Goal: Information Seeking & Learning: Learn about a topic

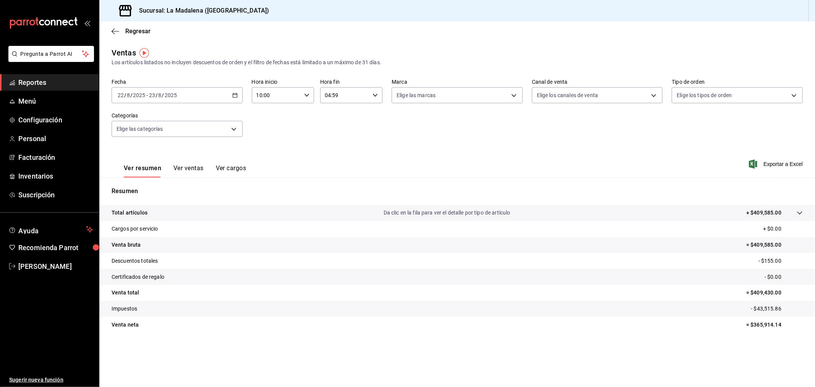
click at [35, 84] on span "Reportes" at bounding box center [55, 82] width 75 height 10
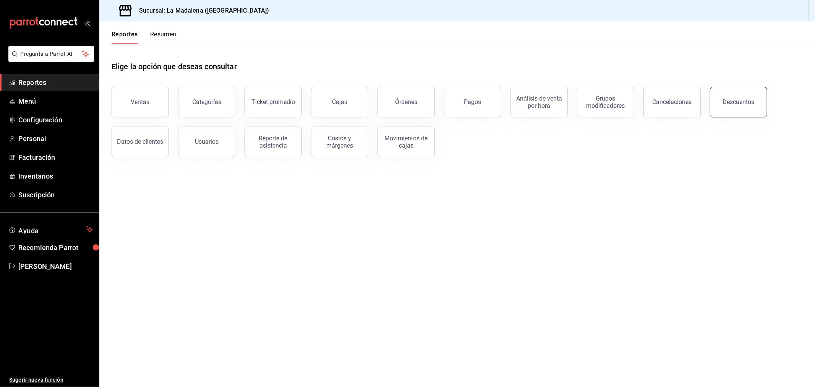
click at [725, 108] on button "Descuentos" at bounding box center [738, 102] width 57 height 31
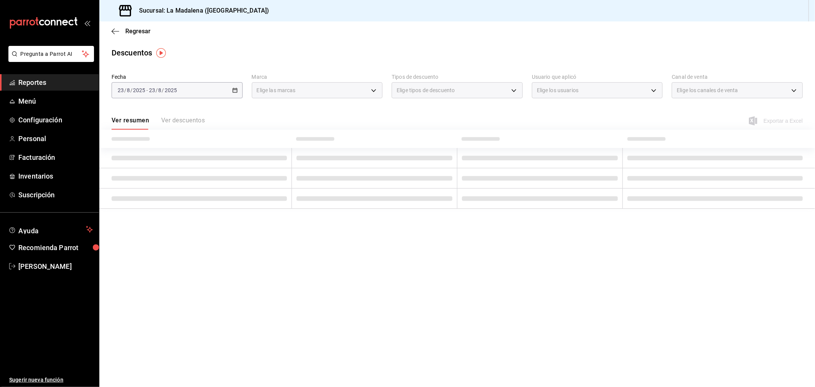
click at [50, 84] on span "Reportes" at bounding box center [55, 82] width 75 height 10
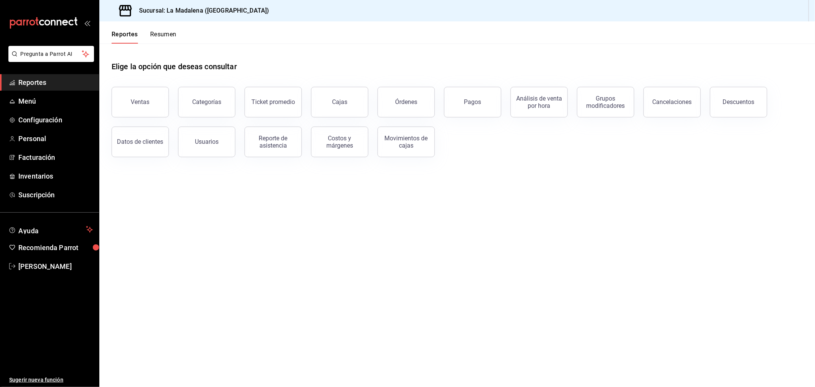
click at [661, 91] on button "Cancelaciones" at bounding box center [672, 102] width 57 height 31
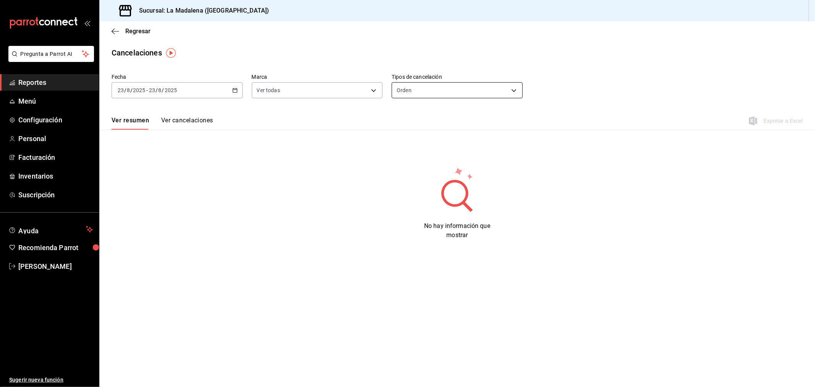
click at [502, 93] on body "Pregunta a Parrot AI Reportes Menú Configuración Personal Facturación Inventari…" at bounding box center [407, 193] width 815 height 387
click at [452, 124] on li "Artículo" at bounding box center [457, 127] width 130 height 13
type input "ORDER_ITEM"
click at [172, 122] on button "Ver cancelaciones" at bounding box center [187, 123] width 52 height 13
click at [206, 79] on label "Fecha" at bounding box center [177, 77] width 131 height 5
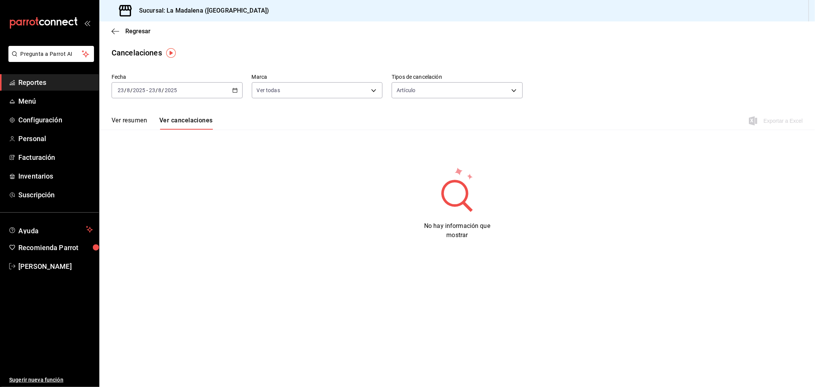
drag, startPoint x: 211, startPoint y: 87, endPoint x: 205, endPoint y: 107, distance: 20.9
click at [211, 88] on div "[DATE] [DATE] - [DATE] [DATE]" at bounding box center [177, 90] width 131 height 16
click at [163, 193] on li "Rango de fechas" at bounding box center [147, 199] width 71 height 17
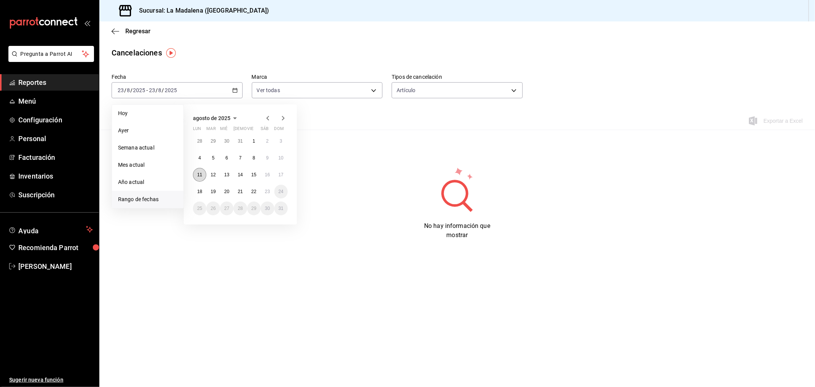
click at [199, 177] on abbr "11" at bounding box center [199, 174] width 5 height 5
click at [200, 188] on button "18" at bounding box center [199, 192] width 13 height 14
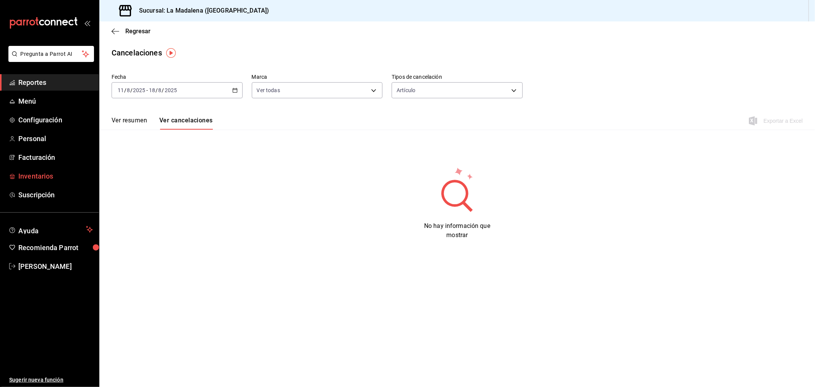
click at [58, 177] on span "Inventarios" at bounding box center [55, 176] width 75 height 10
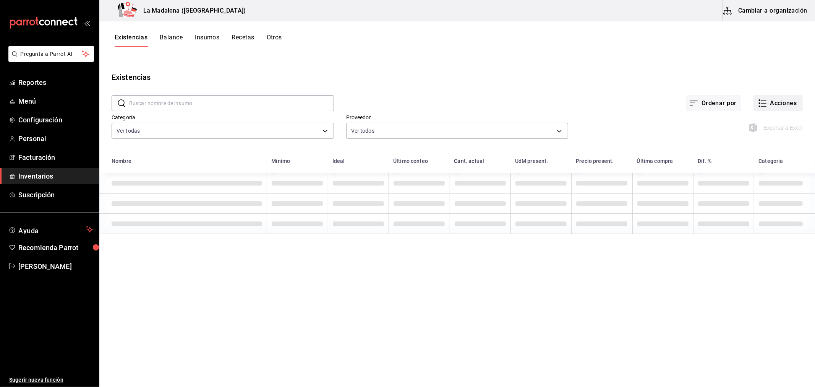
click at [786, 108] on button "Acciones" at bounding box center [778, 103] width 49 height 16
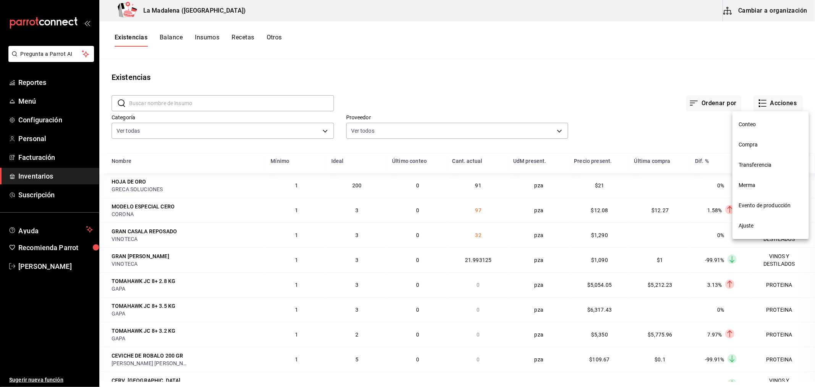
click at [761, 145] on span "Compra" at bounding box center [771, 145] width 64 height 8
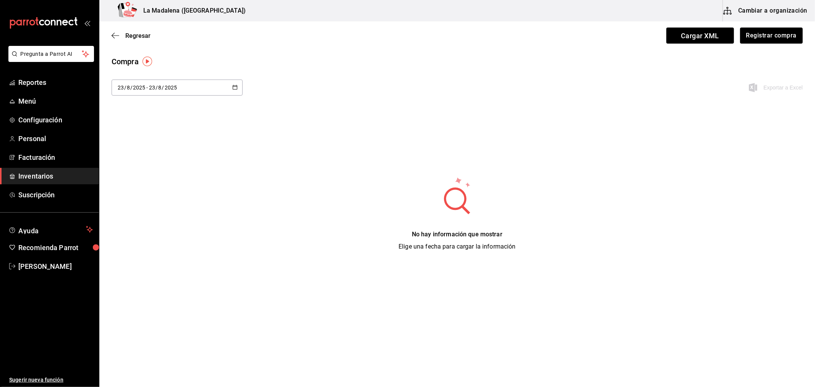
click at [192, 89] on div "[DATE] [DATE] - [DATE] [DATE]" at bounding box center [177, 87] width 131 height 16
click at [168, 227] on li "Rango de fechas" at bounding box center [148, 232] width 72 height 17
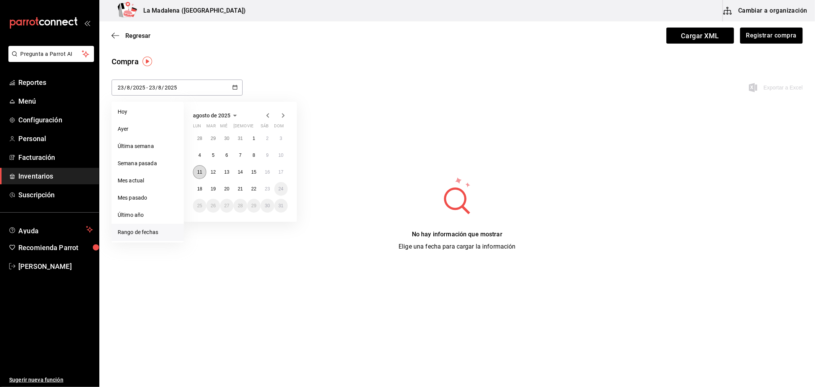
click at [201, 171] on abbr "11" at bounding box center [199, 171] width 5 height 5
click at [241, 189] on abbr "21" at bounding box center [240, 188] width 5 height 5
type input "[DATE]"
type input "11"
type input "[DATE]"
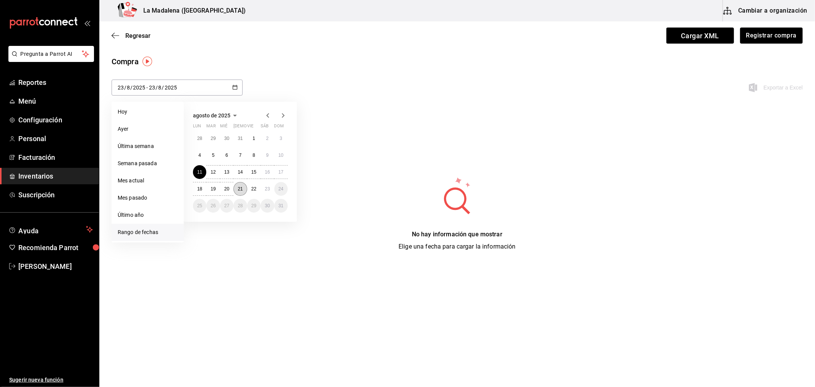
type input "21"
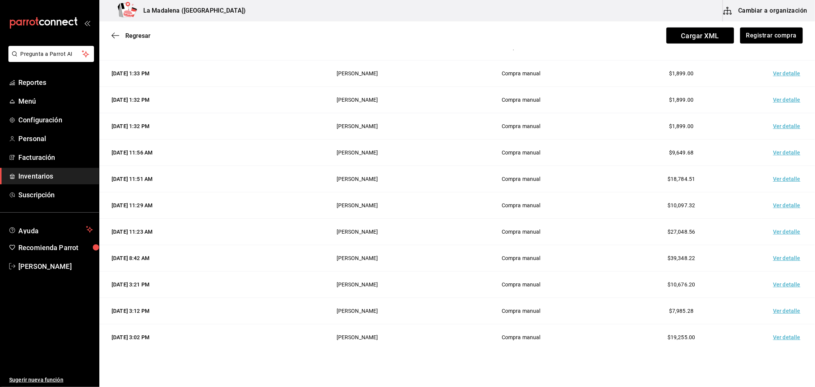
scroll to position [467, 0]
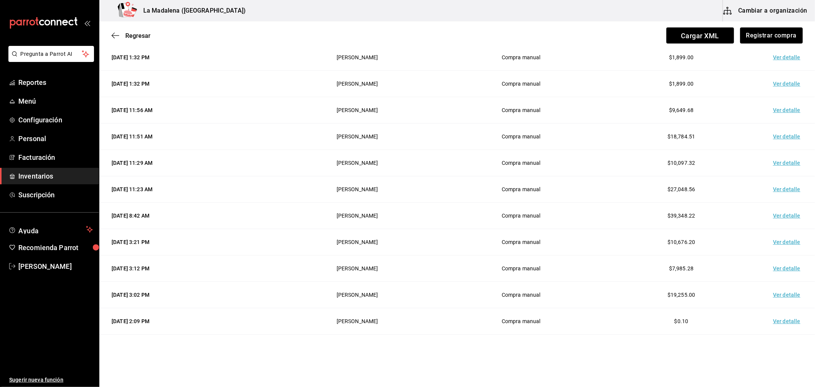
click at [781, 265] on td "Ver detalle" at bounding box center [789, 268] width 54 height 26
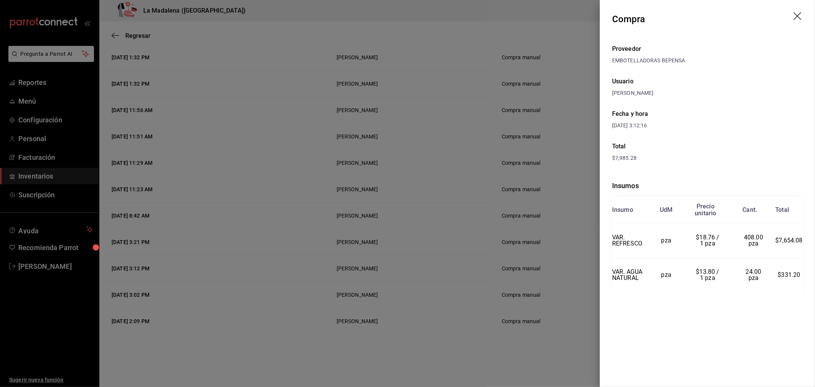
drag, startPoint x: 586, startPoint y: 300, endPoint x: 583, endPoint y: 302, distance: 4.1
click at [584, 300] on div at bounding box center [407, 193] width 815 height 387
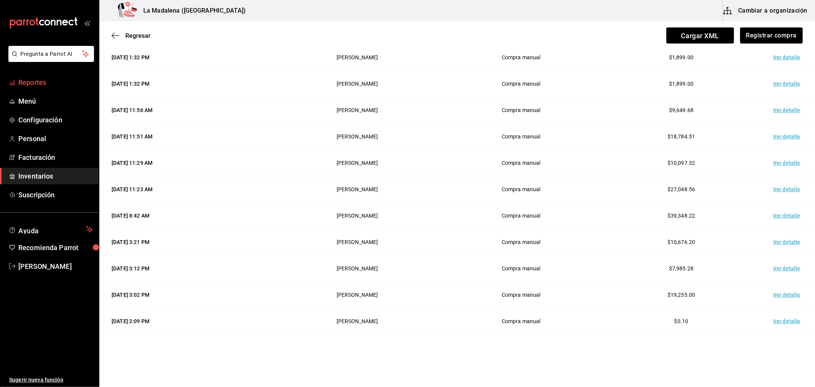
click at [49, 81] on span "Reportes" at bounding box center [55, 82] width 75 height 10
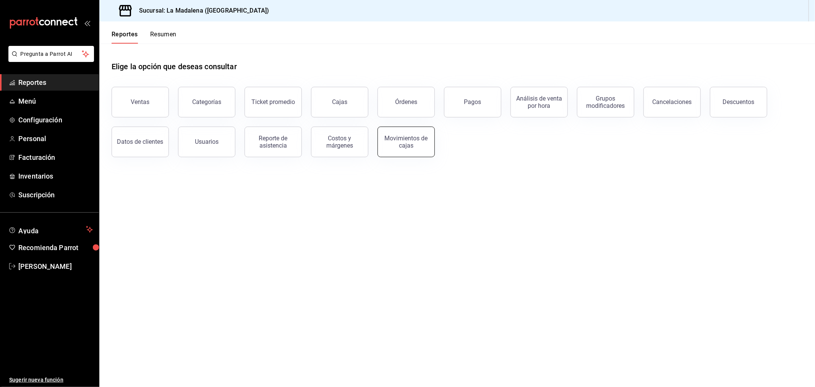
click at [417, 139] on div "Movimientos de cajas" at bounding box center [406, 142] width 47 height 15
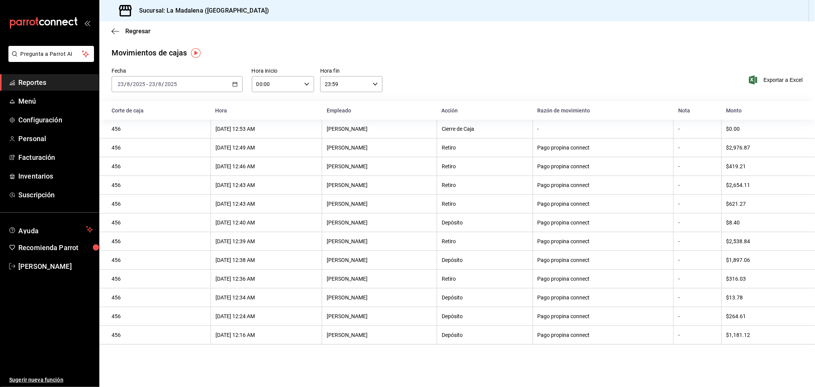
click at [230, 87] on div "[DATE] [DATE] - [DATE] [DATE]" at bounding box center [177, 84] width 131 height 16
click at [159, 191] on span "Rango de fechas" at bounding box center [147, 193] width 59 height 8
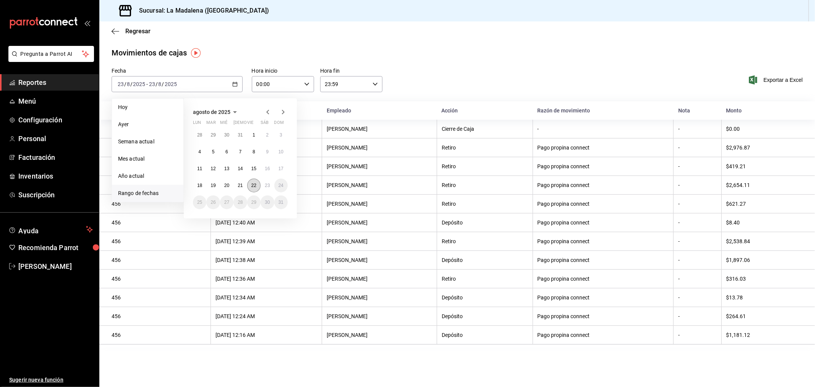
click at [256, 182] on button "22" at bounding box center [253, 185] width 13 height 14
click at [264, 182] on button "23" at bounding box center [267, 185] width 13 height 14
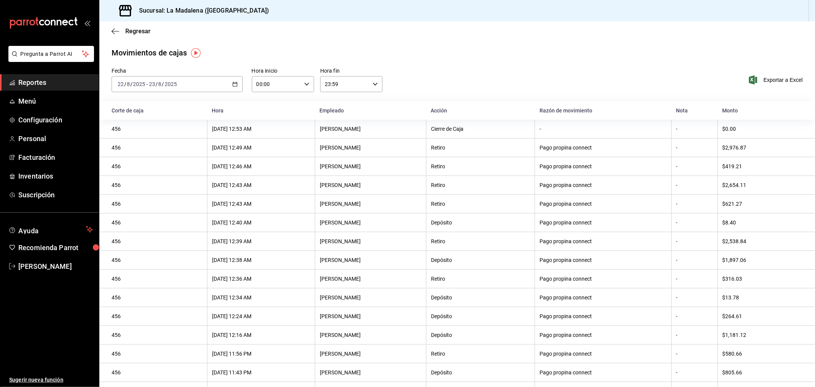
click at [309, 92] on div "Fecha [DATE] [DATE] - [DATE] [DATE] Hora inicio 00:00 Hora inicio Hora fin 23:5…" at bounding box center [457, 85] width 716 height 34
click at [306, 89] on div "00:00 Hora inicio" at bounding box center [283, 84] width 62 height 16
click at [272, 153] on button "10" at bounding box center [266, 159] width 28 height 15
type input "10:00"
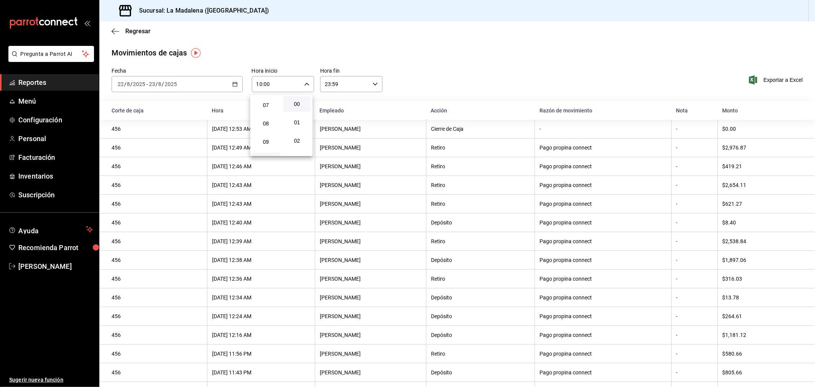
click at [356, 83] on div at bounding box center [407, 193] width 815 height 387
click at [356, 83] on input "23:59" at bounding box center [344, 83] width 49 height 15
click at [340, 101] on span "04" at bounding box center [333, 100] width 19 height 6
type input "04:59"
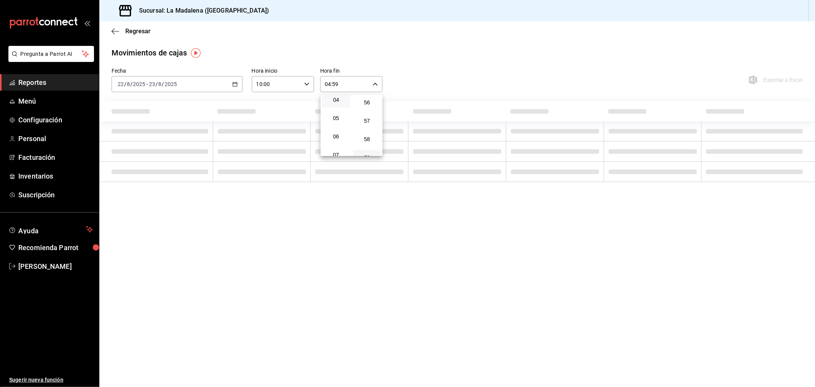
click at [438, 70] on div at bounding box center [407, 193] width 815 height 387
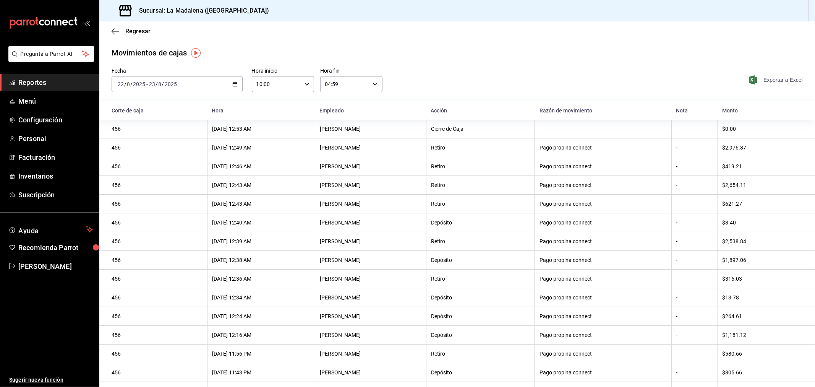
click at [765, 83] on span "Exportar a Excel" at bounding box center [777, 79] width 52 height 9
click at [418, 65] on div "Movimientos [PERSON_NAME] Fecha [DATE] [DATE] - [DATE] [DATE] Hora inicio 10:00…" at bounding box center [457, 244] width 716 height 394
click at [602, 74] on div "Fecha [DATE] [DATE] - [DATE] [DATE] Hora inicio 10:00 Hora inicio Hora fin 04:5…" at bounding box center [457, 85] width 716 height 34
click at [30, 168] on link "Inventarios" at bounding box center [49, 176] width 99 height 16
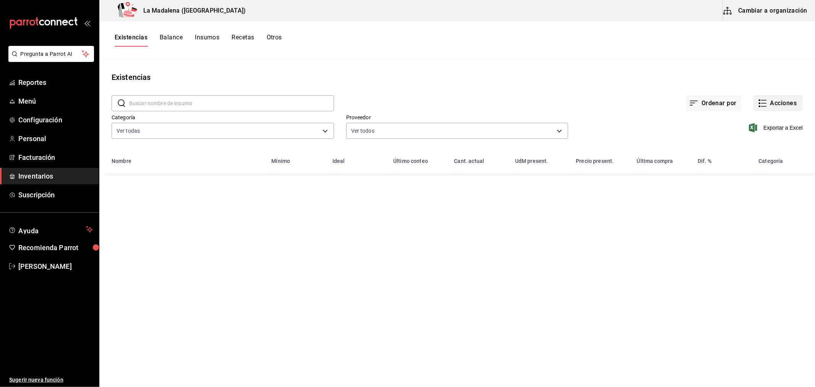
click at [778, 110] on button "Acciones" at bounding box center [778, 103] width 49 height 16
click at [777, 103] on div at bounding box center [407, 193] width 815 height 387
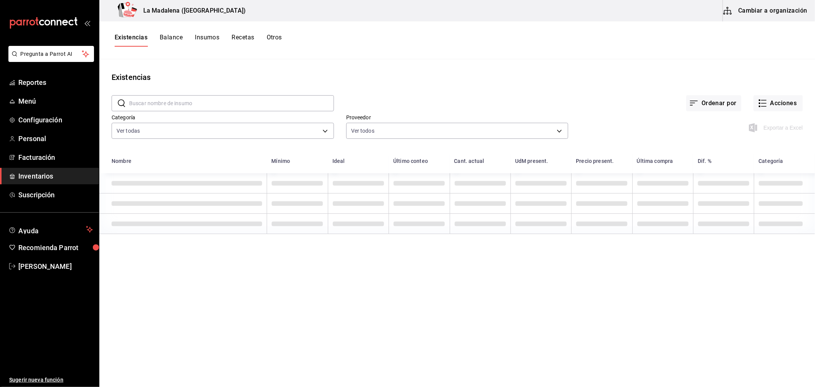
click at [780, 102] on div "Conteo Compra Transferencia Merma Evento de producción Ajuste" at bounding box center [407, 193] width 815 height 387
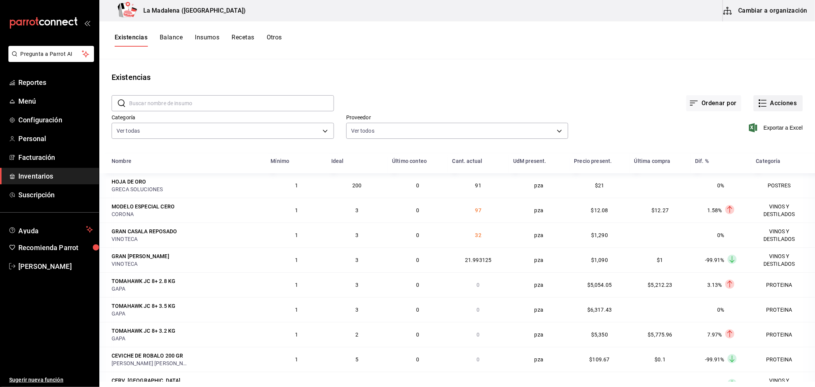
click at [767, 104] on button "Acciones" at bounding box center [778, 103] width 49 height 16
click at [757, 146] on span "Compra" at bounding box center [771, 145] width 64 height 8
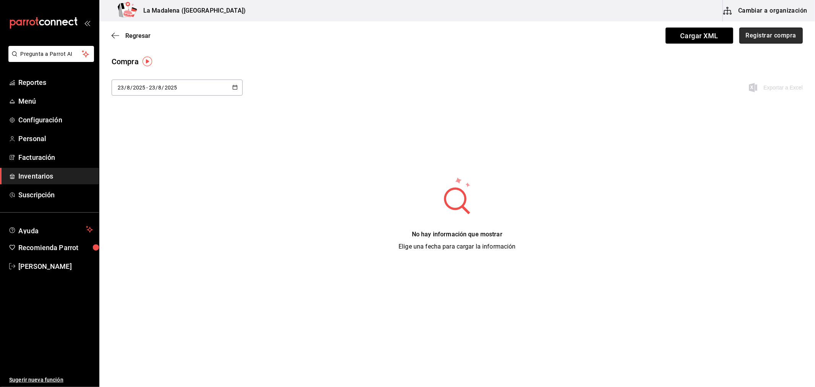
click at [765, 36] on button "Registrar compra" at bounding box center [770, 36] width 63 height 16
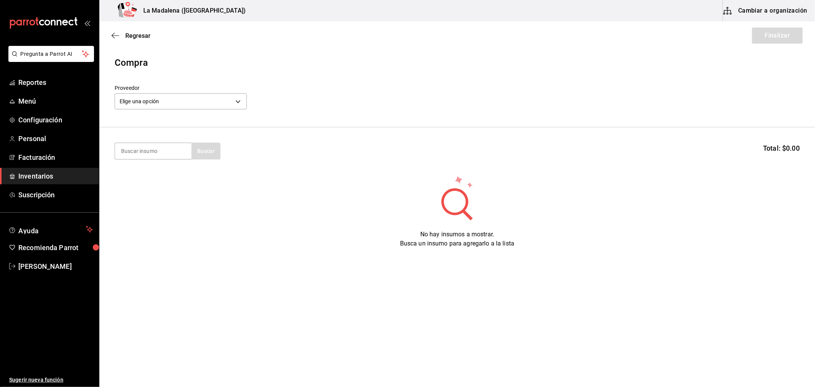
click at [40, 175] on span "Inventarios" at bounding box center [55, 176] width 75 height 10
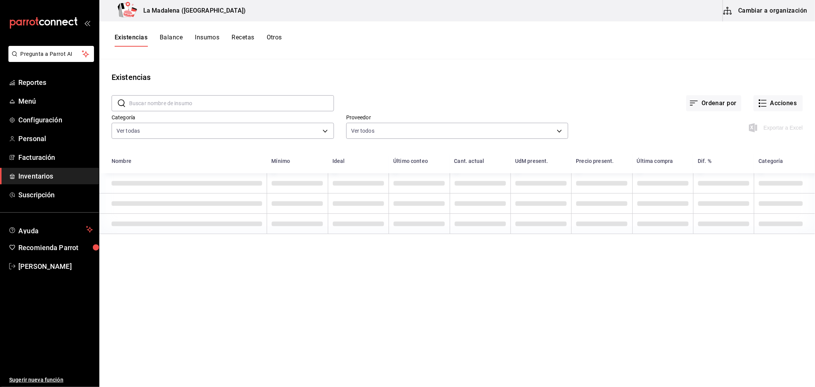
click at [266, 41] on div "Existencias Balance Insumos Recetas Otros" at bounding box center [198, 40] width 167 height 13
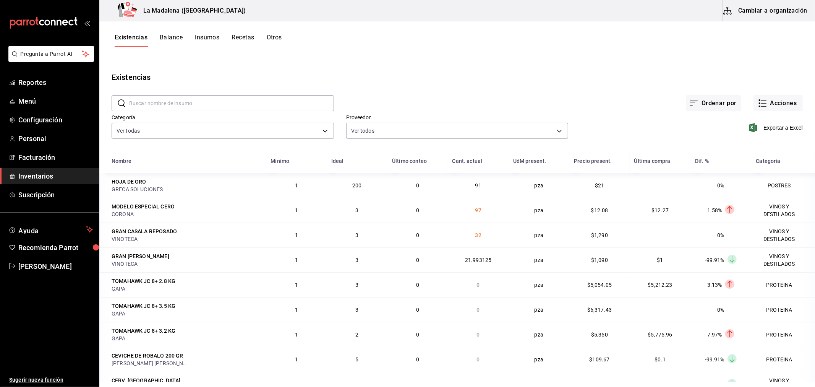
click at [274, 39] on button "Otros" at bounding box center [274, 40] width 15 height 13
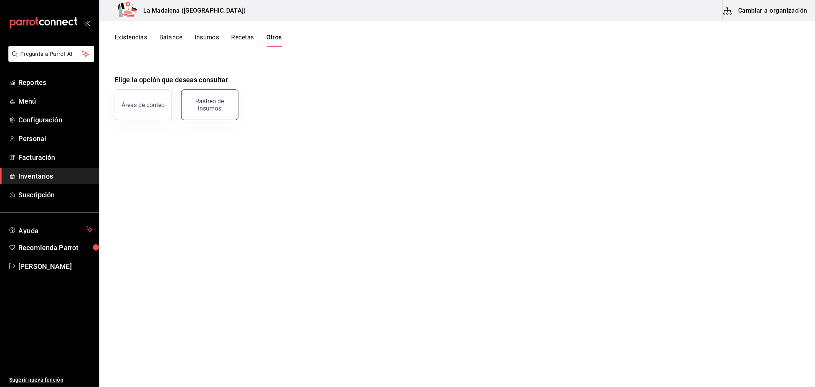
click at [209, 117] on button "Rastreo de insumos" at bounding box center [209, 104] width 57 height 31
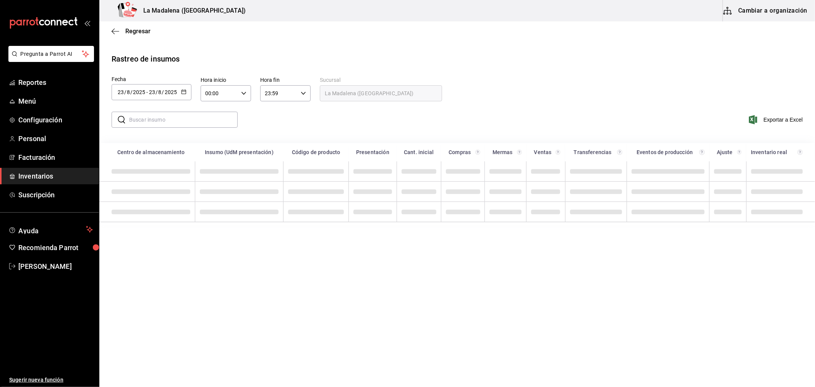
click at [189, 92] on div "[DATE] [DATE] - [DATE] [DATE]" at bounding box center [152, 92] width 80 height 16
click at [151, 237] on li "Rango de fechas" at bounding box center [148, 236] width 72 height 17
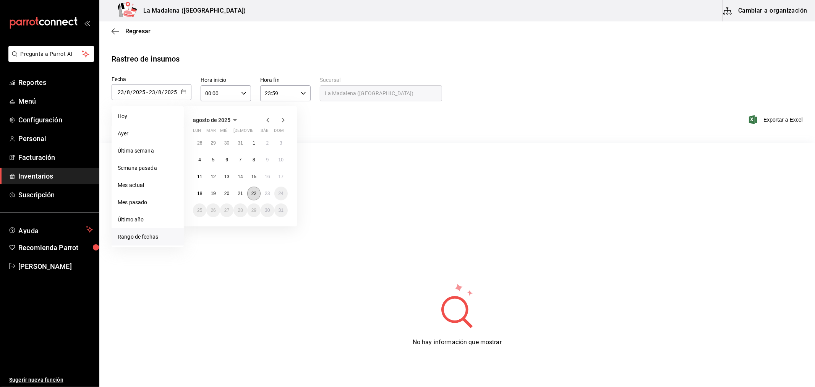
click at [250, 192] on button "22" at bounding box center [253, 193] width 13 height 14
type input "[DATE]"
type input "22"
type input "[DATE]"
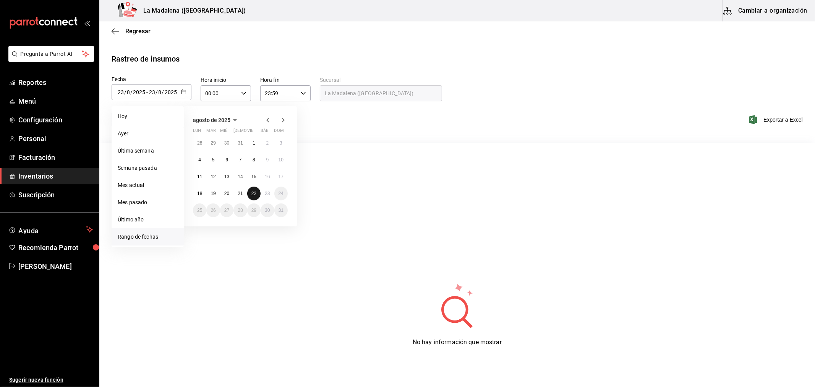
type input "22"
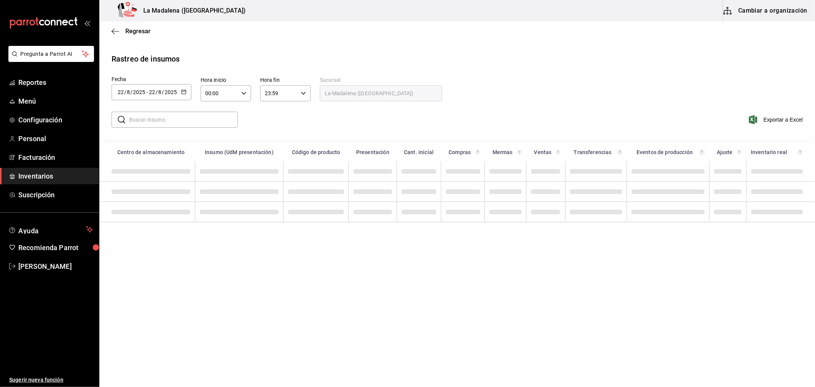
click at [180, 114] on input "text" at bounding box center [183, 119] width 109 height 15
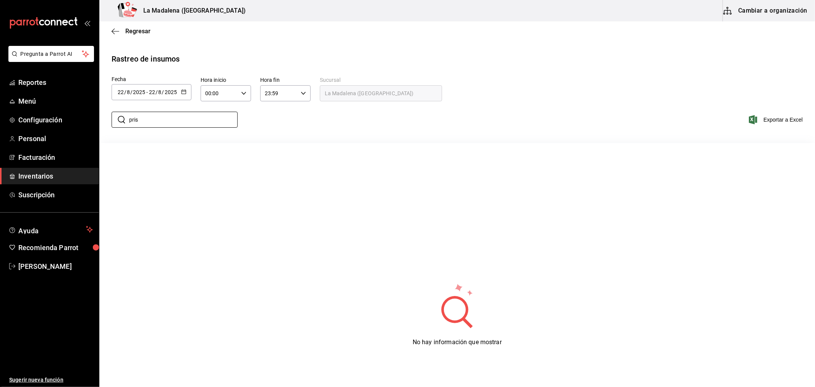
click at [283, 115] on div "​ pris ​ Exportar a Excel" at bounding box center [454, 124] width 722 height 31
click at [186, 97] on div "[DATE] [DATE] - [DATE] [DATE]" at bounding box center [152, 92] width 80 height 16
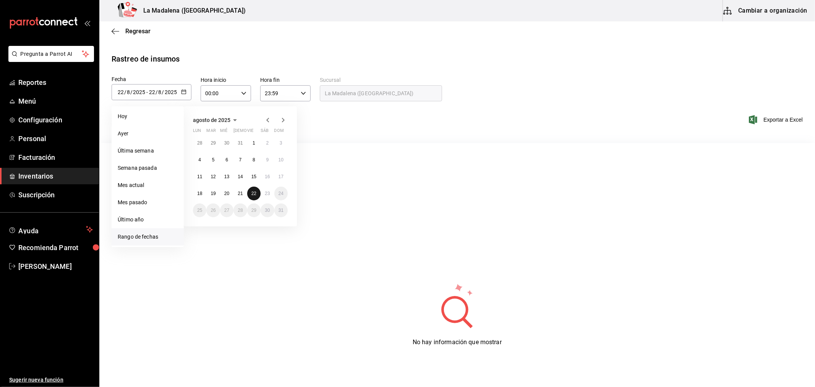
click at [254, 195] on abbr "22" at bounding box center [253, 193] width 5 height 5
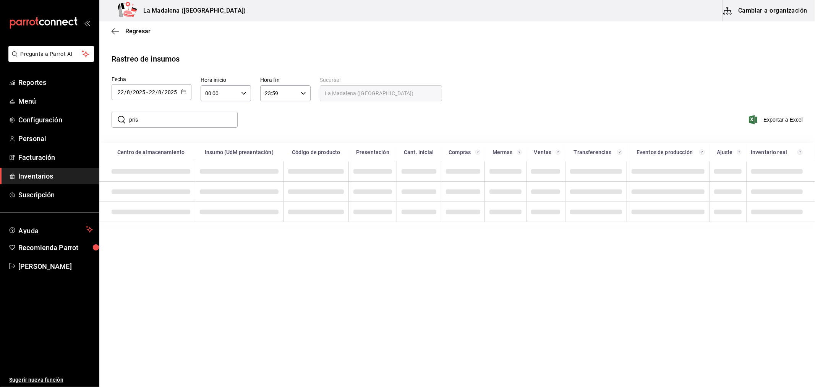
click at [193, 120] on input "pris" at bounding box center [183, 119] width 109 height 15
drag, startPoint x: 192, startPoint y: 120, endPoint x: 113, endPoint y: 132, distance: 79.7
click at [114, 132] on div "​ pris ​ Exportar a Excel" at bounding box center [454, 124] width 722 height 31
type input "caym"
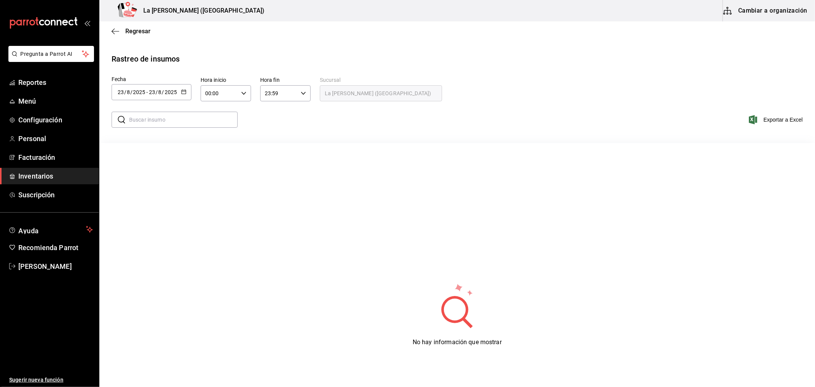
click at [29, 175] on span "Inventarios" at bounding box center [55, 176] width 75 height 10
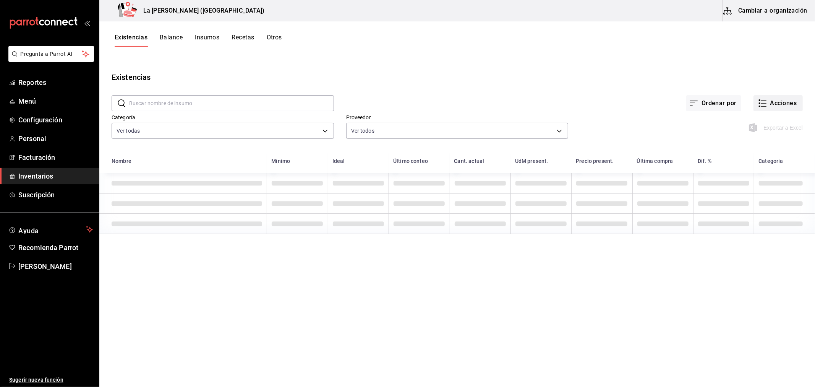
click at [773, 106] on button "Acciones" at bounding box center [778, 103] width 49 height 16
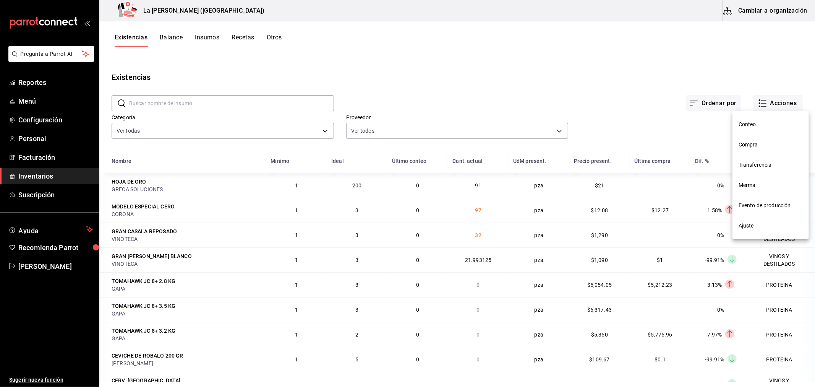
drag, startPoint x: 757, startPoint y: 139, endPoint x: 756, endPoint y: 130, distance: 9.3
click at [757, 139] on li "Compra" at bounding box center [771, 145] width 76 height 20
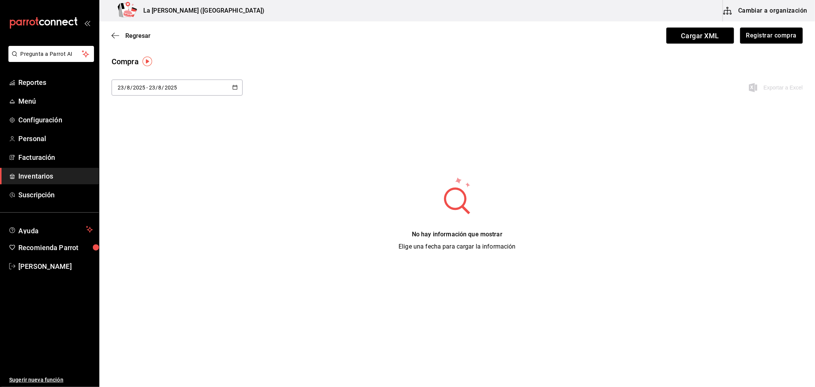
click at [198, 92] on div "[DATE] [DATE] - [DATE] [DATE]" at bounding box center [177, 87] width 131 height 16
click at [153, 228] on li "Rango de fechas" at bounding box center [148, 232] width 72 height 17
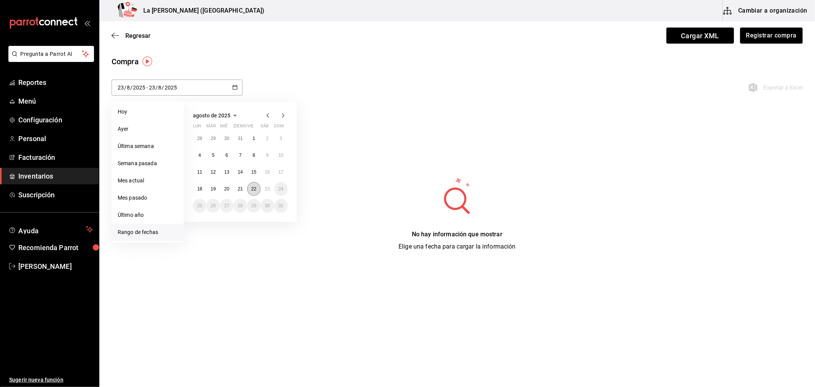
click at [249, 186] on button "22" at bounding box center [253, 189] width 13 height 14
type input "[DATE]"
type input "22"
type input "[DATE]"
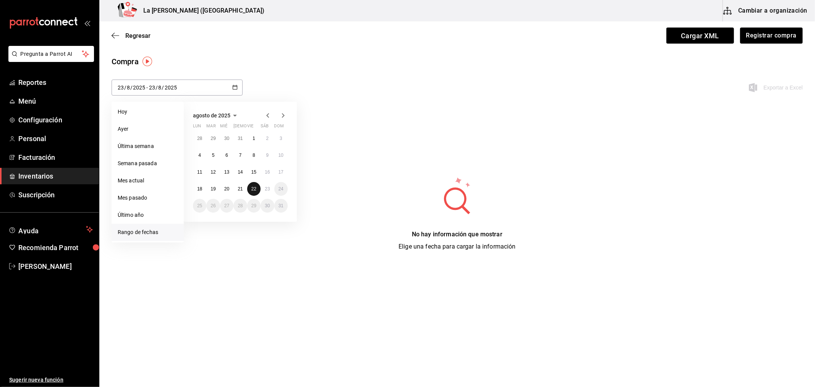
type input "22"
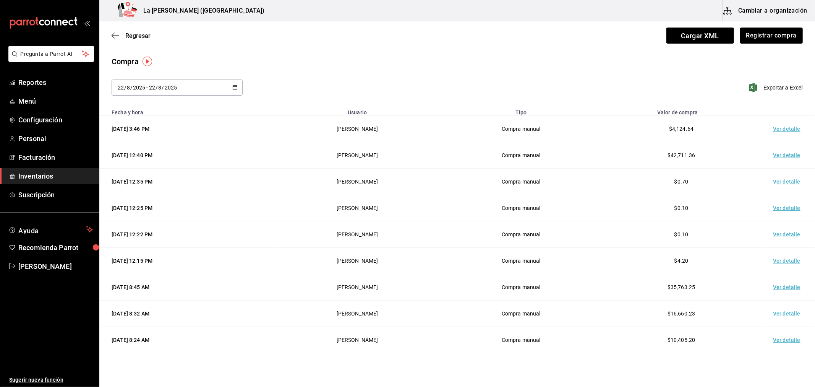
click at [230, 86] on div "[DATE] [DATE] - [DATE] [DATE]" at bounding box center [177, 87] width 131 height 16
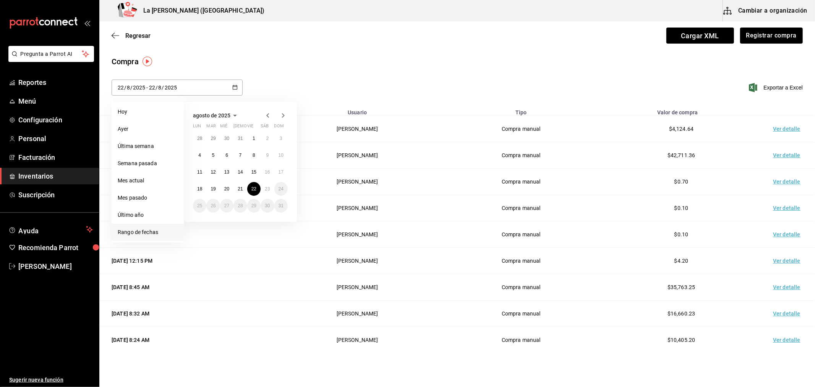
click at [235, 28] on div "Regresar Cargar XML Registrar compra" at bounding box center [457, 35] width 716 height 28
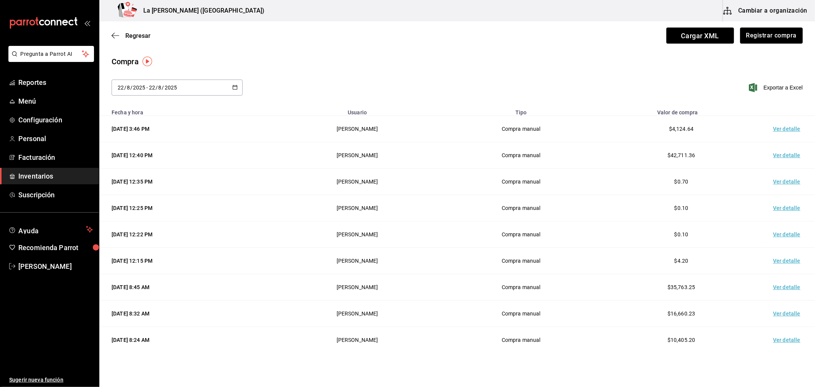
click at [50, 178] on span "Inventarios" at bounding box center [55, 176] width 75 height 10
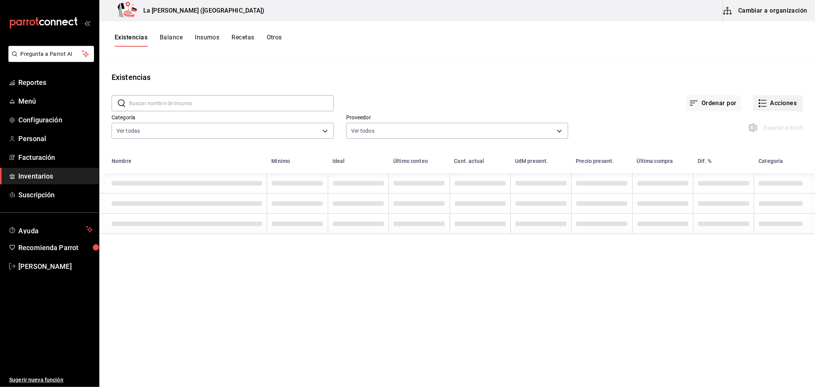
click at [786, 99] on button "Acciones" at bounding box center [778, 103] width 49 height 16
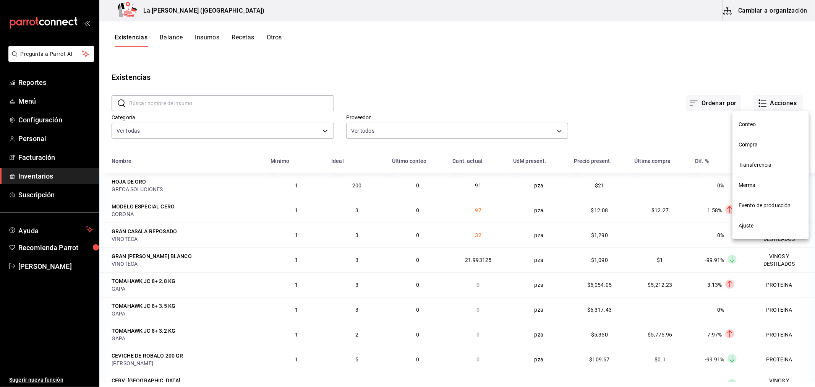
drag, startPoint x: 288, startPoint y: 42, endPoint x: 283, endPoint y: 42, distance: 4.6
click at [285, 42] on div at bounding box center [407, 193] width 815 height 387
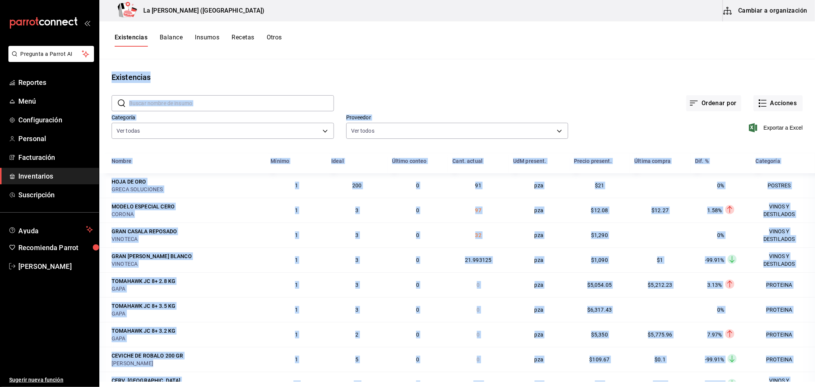
click at [278, 34] on button "Otros" at bounding box center [274, 40] width 15 height 13
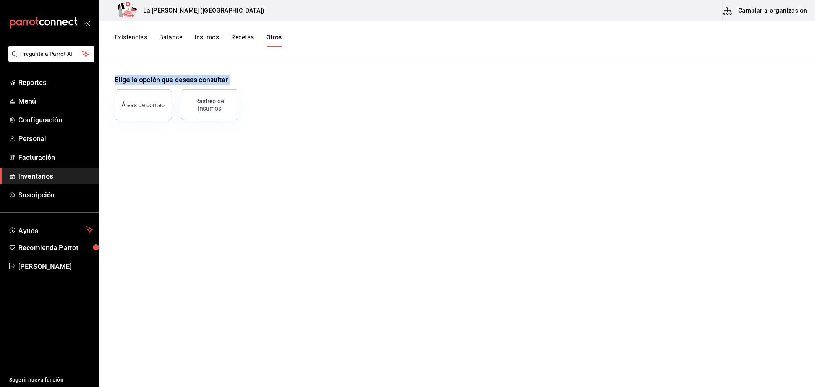
click at [311, 88] on div "Áreas de conteo Rastreo de insumos" at bounding box center [452, 100] width 694 height 40
click at [230, 106] on div "Rastreo de insumos" at bounding box center [209, 104] width 47 height 15
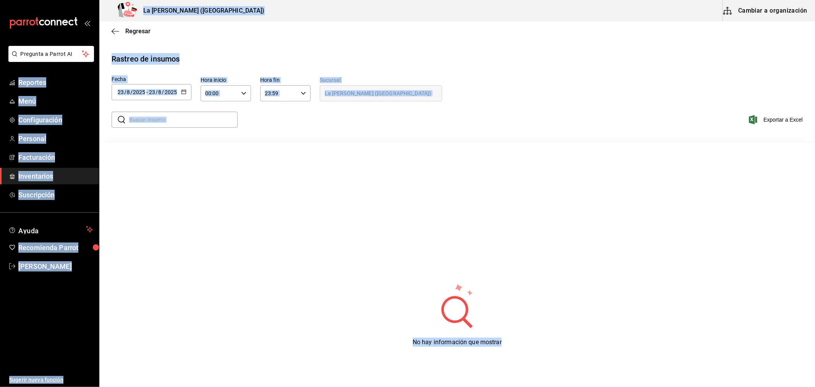
click at [403, 117] on div "​ ​ Exportar a Excel" at bounding box center [454, 124] width 722 height 31
click at [52, 172] on span "Inventarios" at bounding box center [55, 176] width 75 height 10
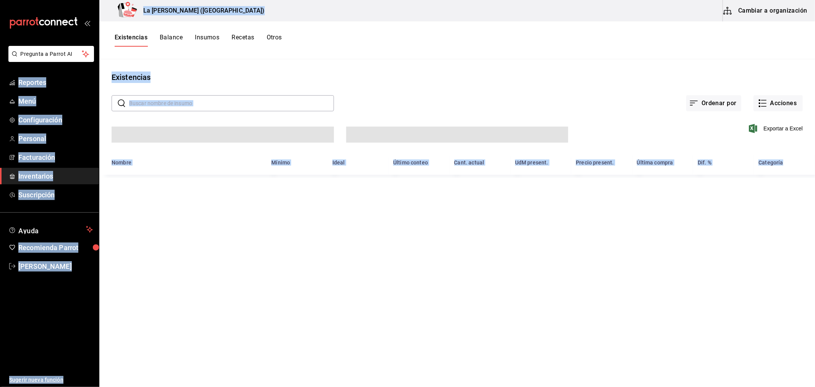
click at [421, 73] on div "Existencias" at bounding box center [457, 76] width 716 height 11
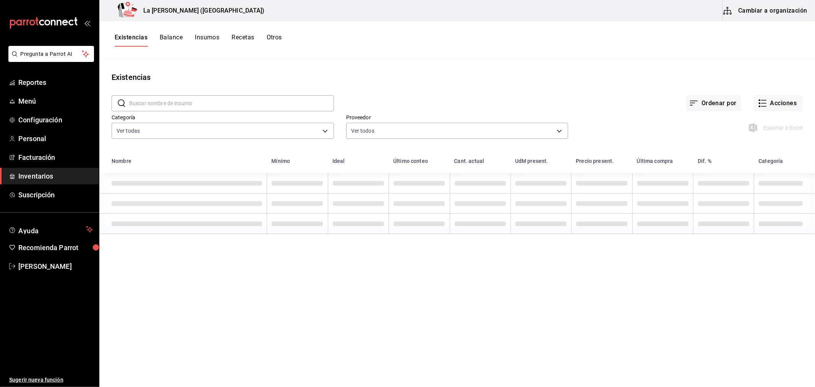
click at [277, 42] on button "Otros" at bounding box center [274, 40] width 15 height 13
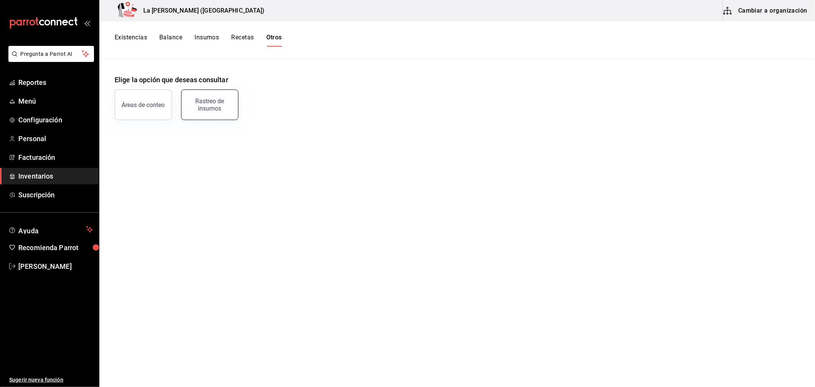
click at [214, 98] on div "Rastreo de insumos" at bounding box center [209, 104] width 47 height 15
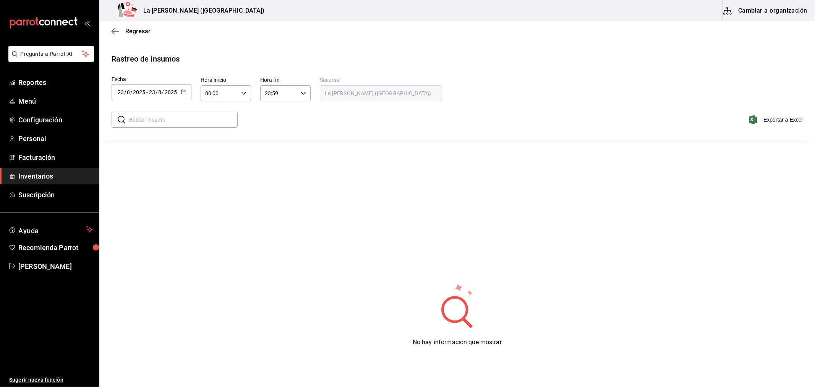
click at [165, 97] on div "[DATE] [DATE] - [DATE] [DATE]" at bounding box center [152, 92] width 80 height 16
click at [148, 242] on li "Rango de fechas" at bounding box center [148, 236] width 72 height 17
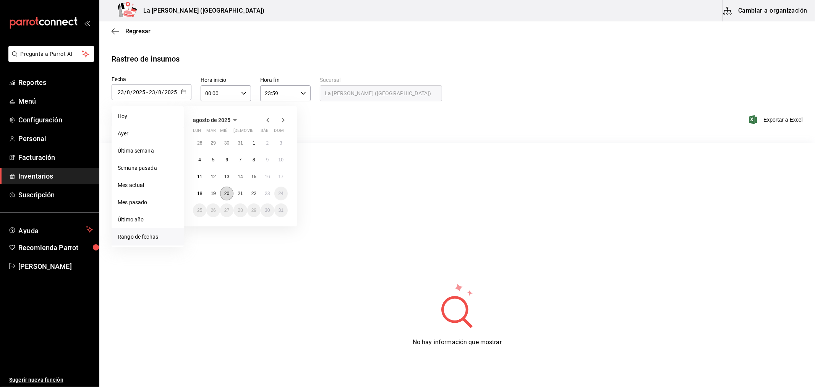
click at [223, 195] on button "20" at bounding box center [226, 193] width 13 height 14
type input "2025-08-20"
type input "20"
type input "2025-08-20"
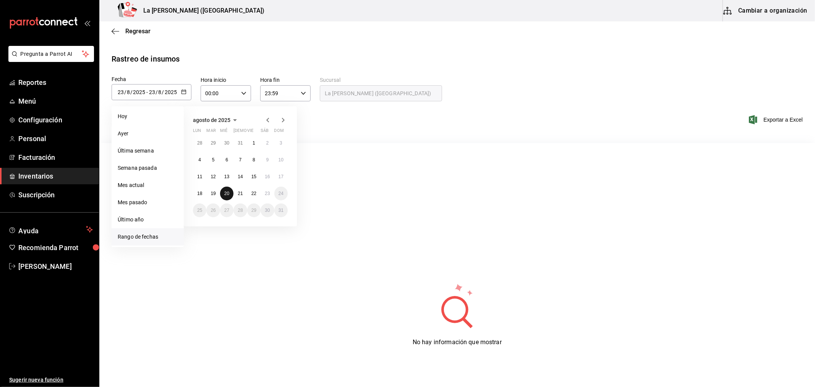
type input "20"
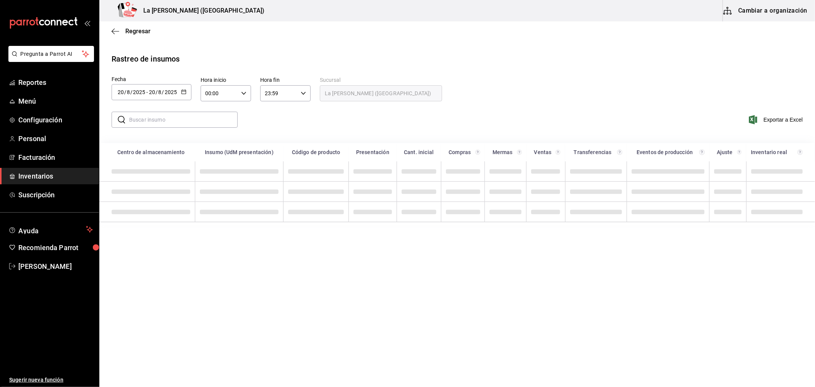
click at [273, 129] on div "​ ​ Exportar a Excel" at bounding box center [454, 124] width 722 height 31
click at [211, 119] on input "text" at bounding box center [183, 119] width 109 height 15
type input "pris"
click at [288, 125] on div "​ pris ​ Exportar a Excel" at bounding box center [454, 124] width 722 height 31
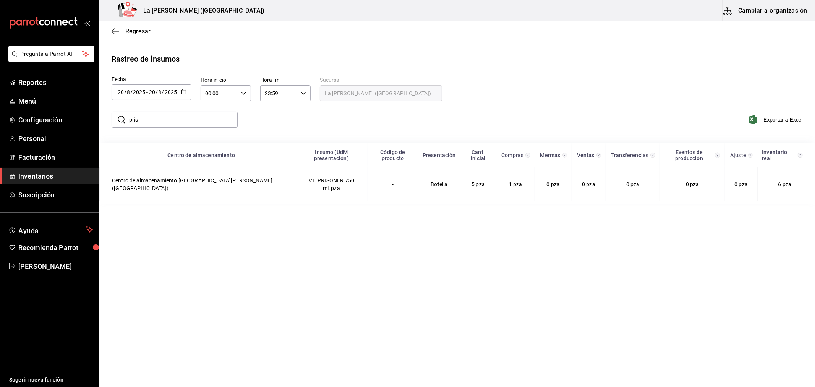
click at [457, 265] on main "Regresar Rastreo de insumos Fecha 2025-08-20 20 / 8 / 2025 - 2025-08-20 20 / 8 …" at bounding box center [457, 203] width 716 height 364
drag, startPoint x: 451, startPoint y: 236, endPoint x: 450, endPoint y: 230, distance: 6.2
click at [450, 235] on main "Regresar Rastreo de insumos Fecha 2025-08-20 20 / 8 / 2025 - 2025-08-20 20 / 8 …" at bounding box center [457, 203] width 716 height 364
click at [450, 120] on div "​ pris ​ Exportar a Excel" at bounding box center [454, 124] width 722 height 31
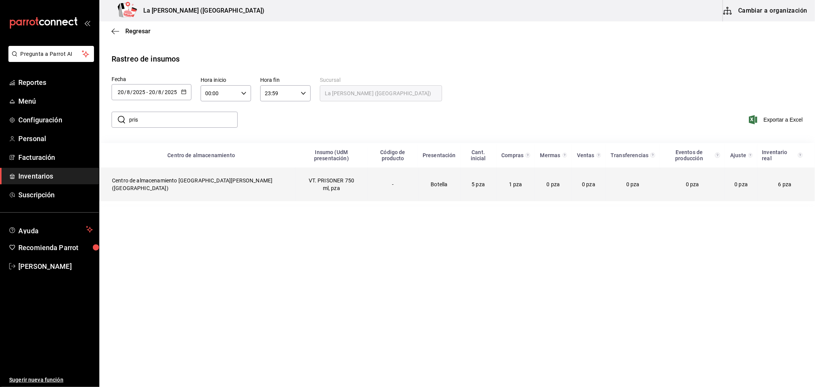
click at [392, 186] on td "-" at bounding box center [393, 184] width 50 height 34
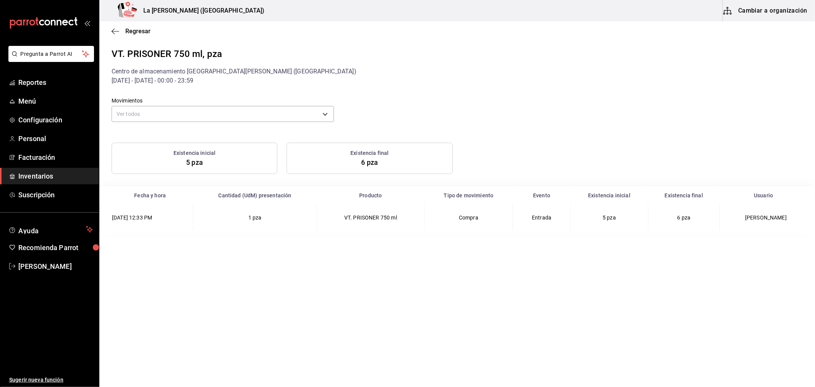
click at [52, 175] on span "Inventarios" at bounding box center [55, 176] width 75 height 10
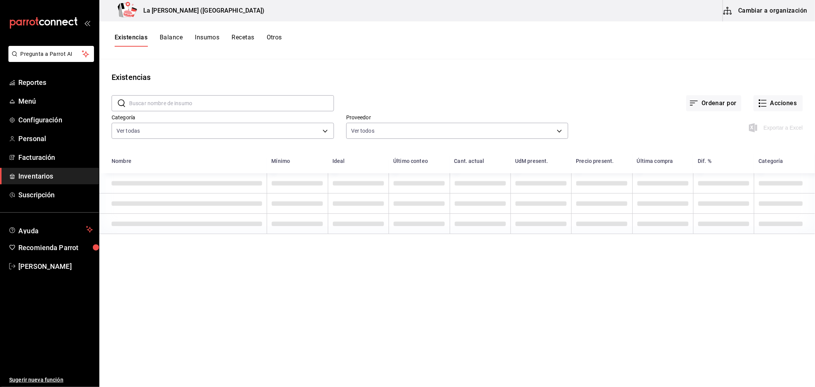
click at [269, 36] on button "Otros" at bounding box center [274, 40] width 15 height 13
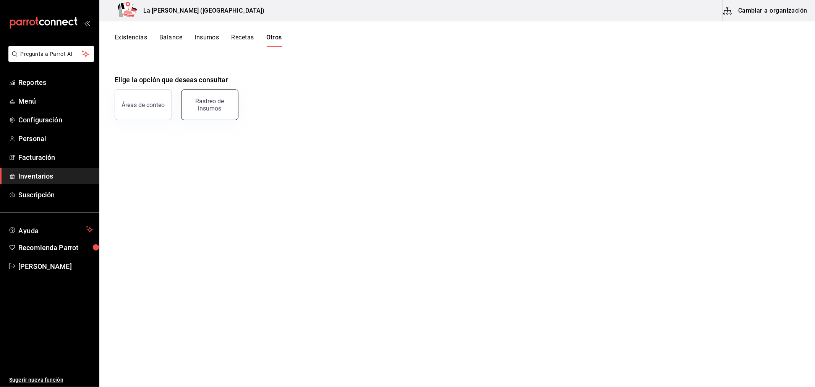
click at [199, 106] on div "Rastreo de insumos" at bounding box center [209, 104] width 47 height 15
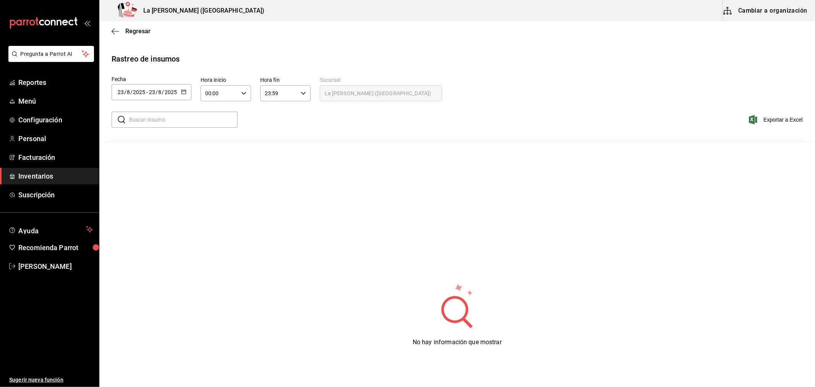
click at [183, 90] on \(Stroke\) "button" at bounding box center [184, 92] width 5 height 4
click at [148, 238] on li "Rango de fechas" at bounding box center [148, 236] width 72 height 17
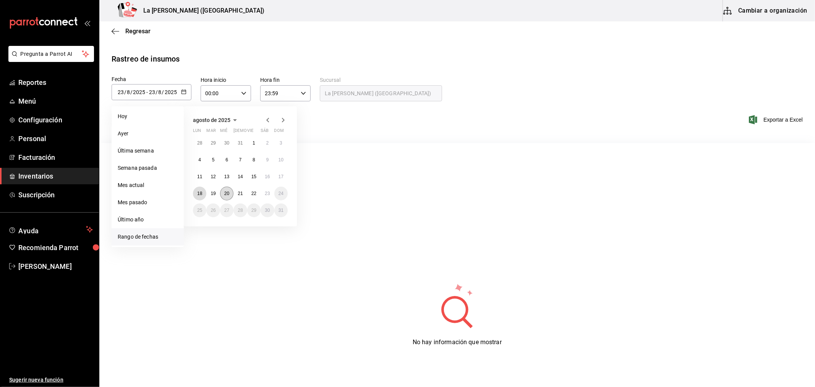
drag, startPoint x: 196, startPoint y: 190, endPoint x: 220, endPoint y: 192, distance: 23.4
click at [197, 190] on button "18" at bounding box center [199, 193] width 13 height 14
click at [229, 191] on abbr "20" at bounding box center [226, 193] width 5 height 5
type input "[DATE]"
type input "18"
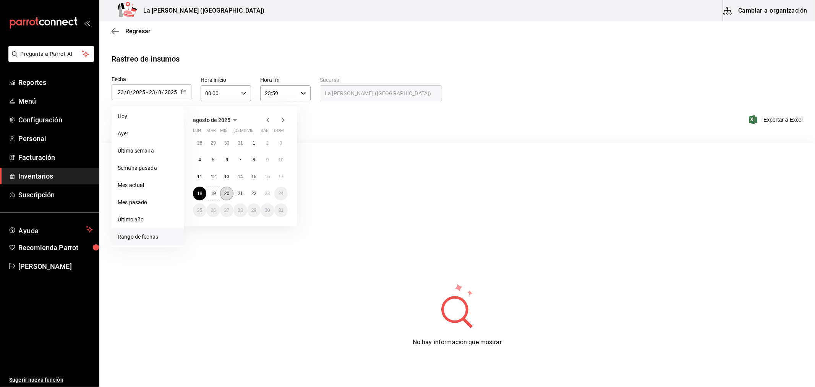
type input "2025-08-20"
type input "20"
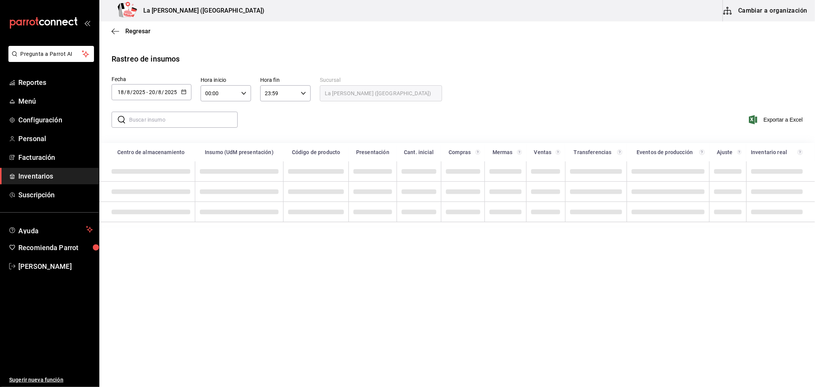
click at [182, 121] on input "text" at bounding box center [183, 119] width 109 height 15
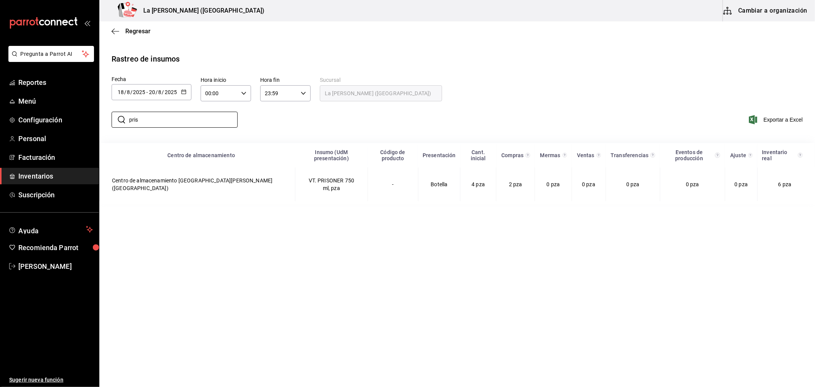
type input "pris"
click at [371, 115] on div "​ pris ​ Exportar a Excel" at bounding box center [454, 124] width 722 height 31
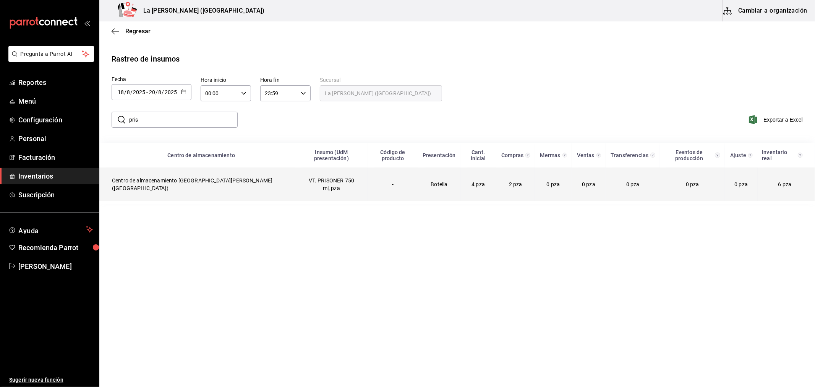
click at [297, 179] on td "VT. PRISONER 750 ml, pza" at bounding box center [331, 184] width 72 height 34
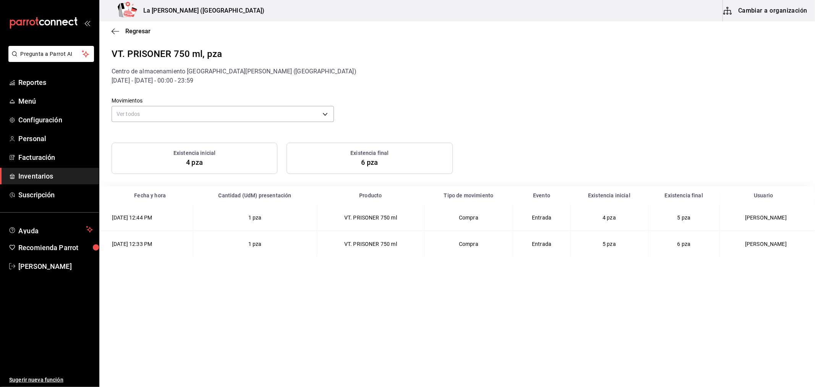
click at [736, 295] on main "Regresar VT. PRISONER 750 ml, pza Centro de almacenamiento La Madalena (Cancun)…" at bounding box center [457, 203] width 716 height 364
click at [118, 30] on icon "button" at bounding box center [116, 31] width 8 height 7
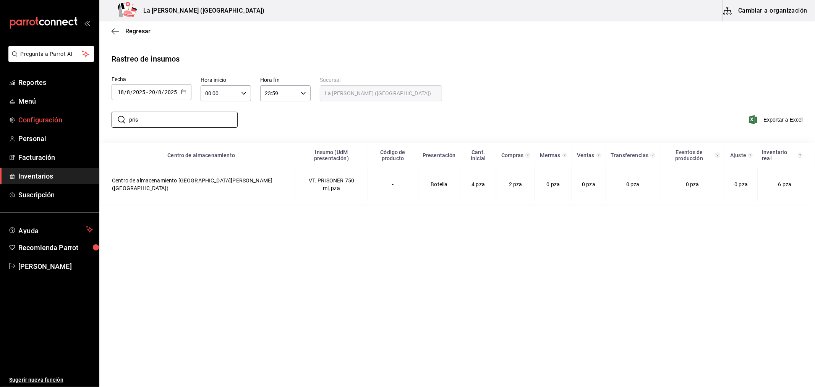
drag, startPoint x: 125, startPoint y: 124, endPoint x: 94, endPoint y: 128, distance: 30.8
click at [96, 128] on div "Pregunta a Parrot AI Reportes Menú Configuración Personal Facturación Inventari…" at bounding box center [407, 192] width 815 height 385
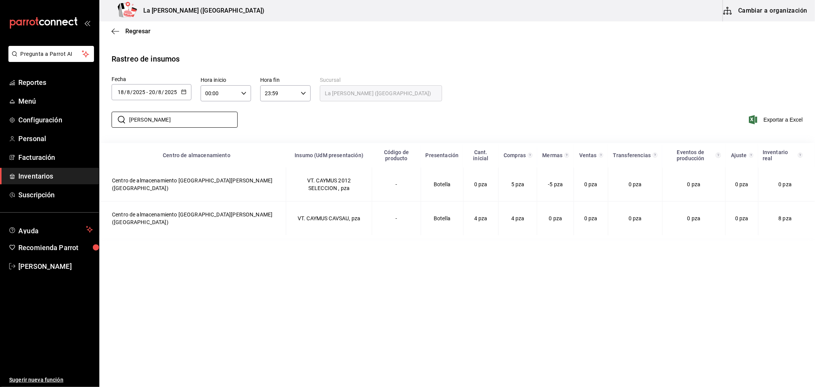
type input "caymu"
click at [492, 116] on div "​ caymu ​ Exportar a Excel" at bounding box center [454, 124] width 722 height 31
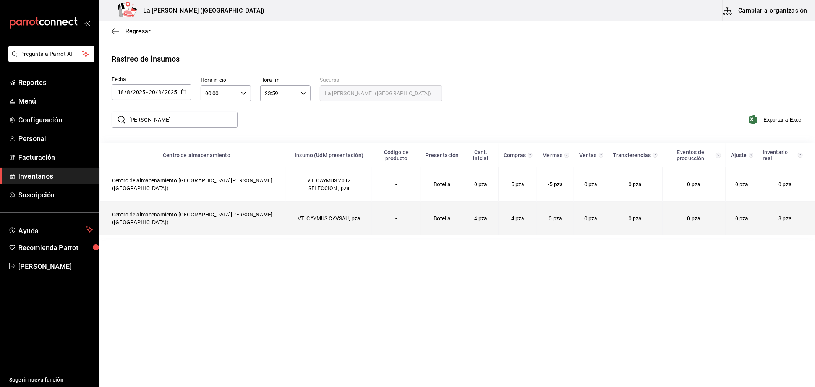
click at [338, 201] on td "VT. CAYMUS CAVSAU, pza" at bounding box center [329, 218] width 86 height 34
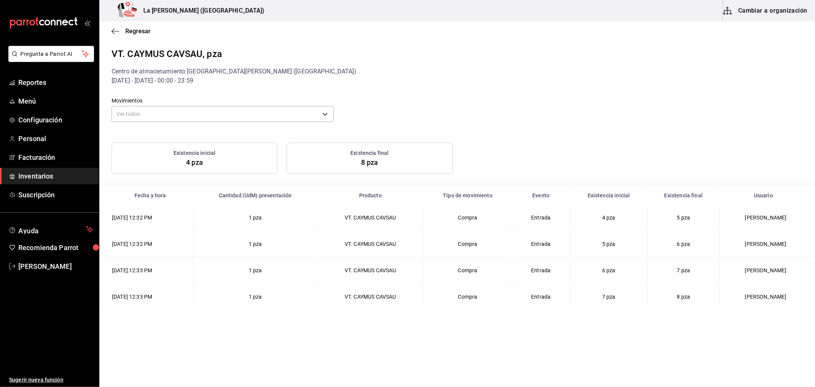
drag, startPoint x: 691, startPoint y: 341, endPoint x: 686, endPoint y: 344, distance: 5.7
click at [691, 341] on main "Regresar VT. CAYMUS CAVSAU, pza Centro de almacenamiento La Madalena (Cancun) 1…" at bounding box center [457, 203] width 716 height 364
